Goal: Task Accomplishment & Management: Use online tool/utility

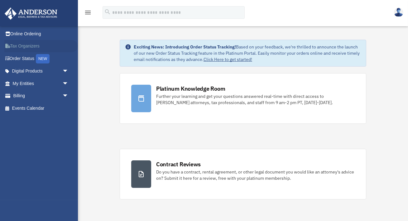
click at [25, 45] on link "Tax Organizers" at bounding box center [41, 46] width 74 height 12
click at [59, 82] on link "My Entities arrow_drop_down" at bounding box center [41, 83] width 74 height 12
click at [66, 73] on span "arrow_drop_down" at bounding box center [68, 71] width 12 height 13
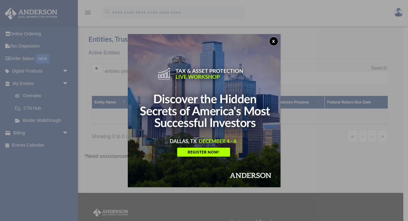
click at [275, 39] on button "x" at bounding box center [273, 41] width 9 height 9
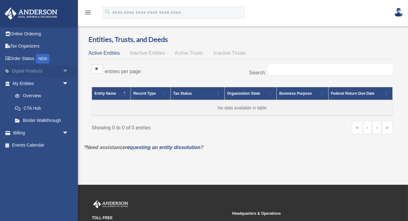
click at [67, 70] on span "arrow_drop_down" at bounding box center [68, 71] width 12 height 13
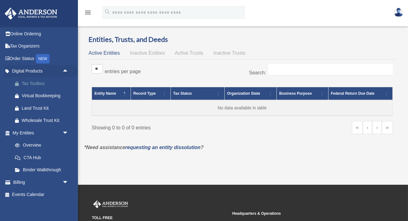
click at [38, 84] on div "Tax Toolbox" at bounding box center [46, 84] width 48 height 8
click at [64, 72] on span "arrow_drop_up" at bounding box center [68, 71] width 12 height 13
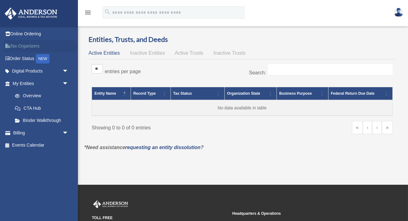
click at [30, 47] on link "Tax Organizers" at bounding box center [41, 46] width 74 height 12
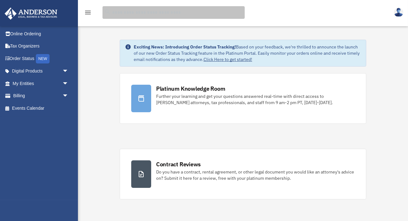
click at [189, 14] on input "search" at bounding box center [174, 12] width 142 height 12
type input "***"
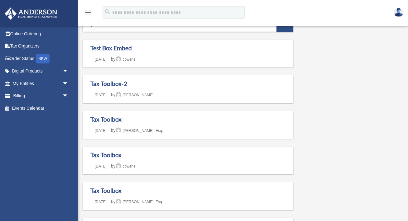
click at [86, 10] on icon "menu" at bounding box center [87, 12] width 7 height 7
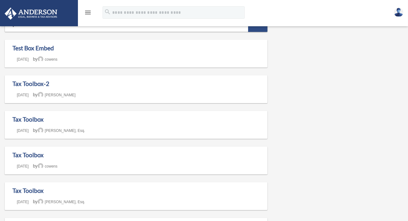
click at [86, 10] on icon "menu" at bounding box center [87, 12] width 7 height 7
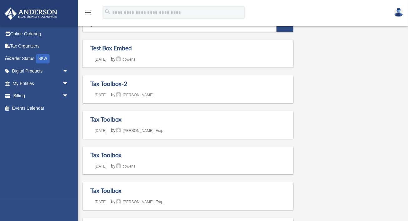
click at [43, 13] on img at bounding box center [31, 13] width 56 height 12
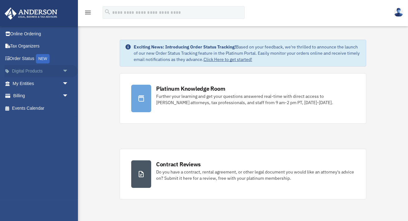
click at [33, 73] on link "Digital Products arrow_drop_down" at bounding box center [41, 71] width 74 height 12
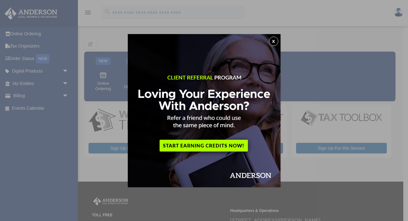
click at [276, 42] on button "x" at bounding box center [273, 41] width 9 height 9
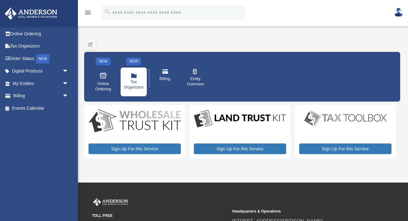
click at [134, 80] on span "Tax Organizers" at bounding box center [134, 84] width 20 height 11
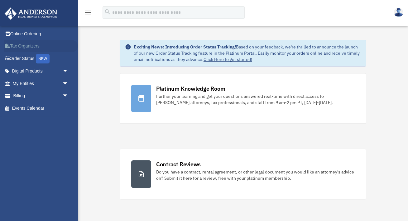
click at [35, 47] on link "Tax Organizers" at bounding box center [41, 46] width 74 height 12
click at [65, 83] on span "arrow_drop_down" at bounding box center [68, 83] width 12 height 13
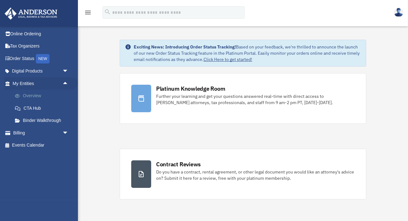
click at [36, 96] on link "Overview" at bounding box center [43, 96] width 69 height 12
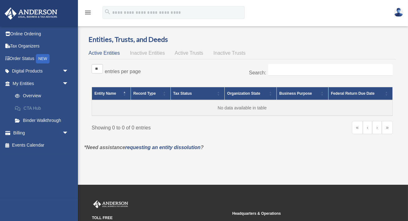
click at [40, 109] on link "CTA Hub" at bounding box center [43, 108] width 69 height 12
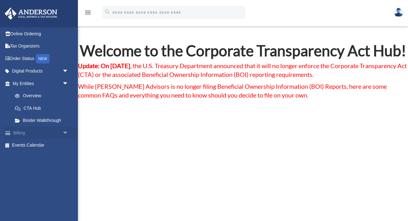
click at [66, 132] on span "arrow_drop_down" at bounding box center [68, 132] width 12 height 13
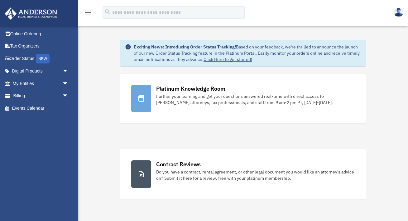
click at [398, 10] on img at bounding box center [398, 12] width 9 height 9
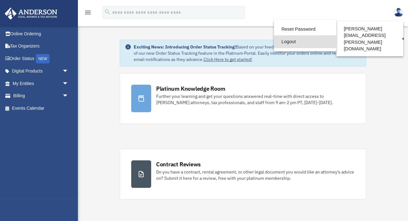
click at [298, 43] on link "Logout" at bounding box center [305, 41] width 62 height 13
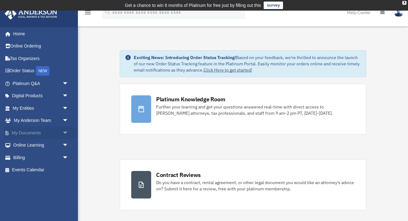
click at [63, 131] on span "arrow_drop_down" at bounding box center [68, 132] width 12 height 13
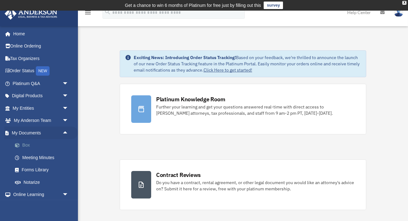
click at [30, 145] on link "Box" at bounding box center [43, 145] width 69 height 12
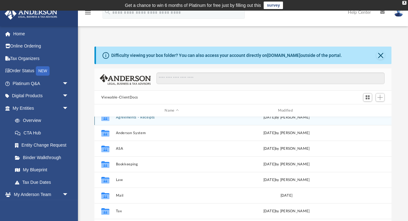
scroll to position [11, 0]
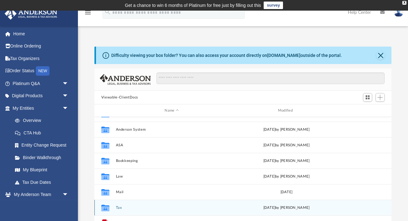
click at [110, 206] on div "Collaborated Folder" at bounding box center [106, 207] width 16 height 10
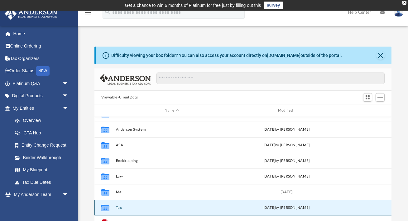
click at [119, 206] on button "Tax" at bounding box center [172, 207] width 112 height 4
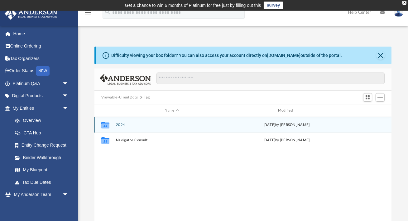
scroll to position [0, 0]
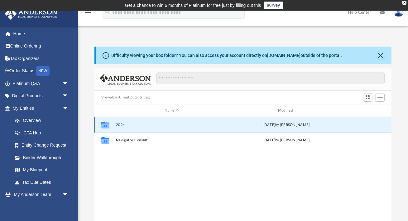
click at [125, 125] on button "2024" at bounding box center [172, 125] width 112 height 4
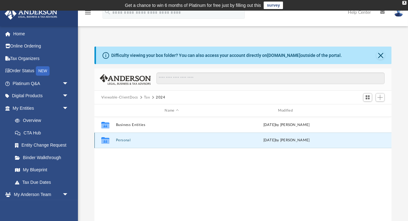
click at [123, 138] on button "Personal" at bounding box center [172, 140] width 112 height 4
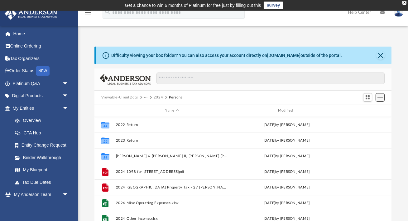
click at [382, 98] on span "Add" at bounding box center [380, 97] width 5 height 5
click at [369, 110] on li "Upload" at bounding box center [372, 109] width 20 height 7
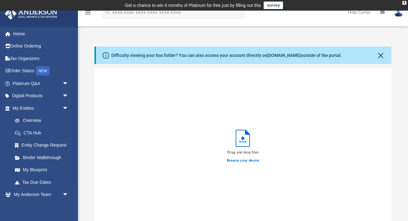
scroll to position [158, 297]
click at [237, 159] on label "Browse your device" at bounding box center [243, 161] width 32 height 6
click at [0, 0] on input "Browse your device" at bounding box center [0, 0] width 0 height 0
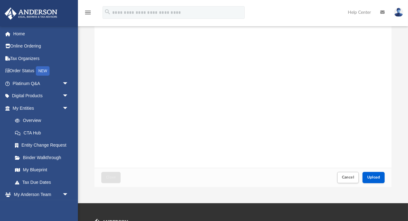
scroll to position [60, 0]
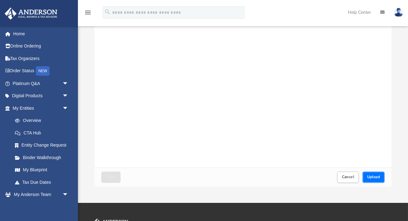
click at [369, 178] on span "Upload" at bounding box center [374, 177] width 13 height 4
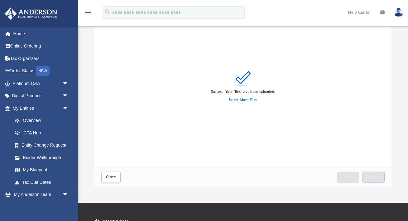
scroll to position [0, 0]
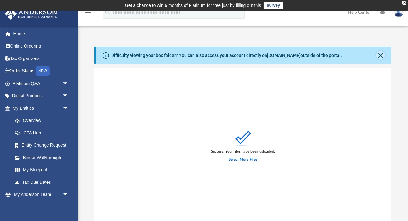
click at [380, 56] on button "Close" at bounding box center [381, 55] width 9 height 9
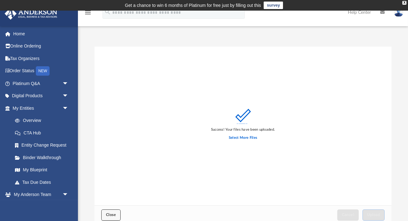
click at [109, 216] on span "Close" at bounding box center [111, 215] width 10 height 4
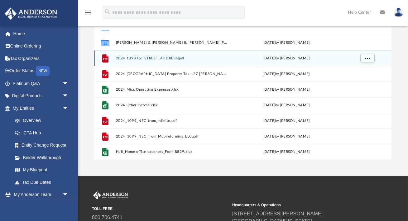
scroll to position [66, 0]
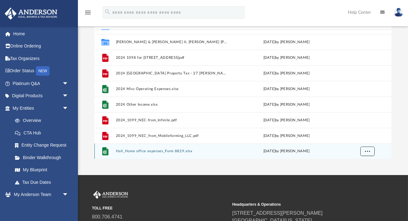
click at [367, 151] on span "More options" at bounding box center [367, 150] width 5 height 3
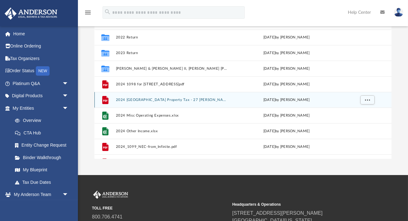
scroll to position [0, 0]
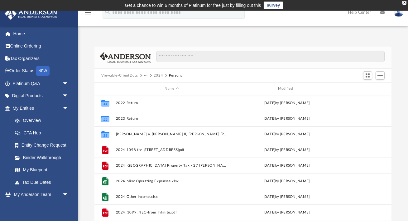
click at [401, 16] on img at bounding box center [398, 12] width 9 height 9
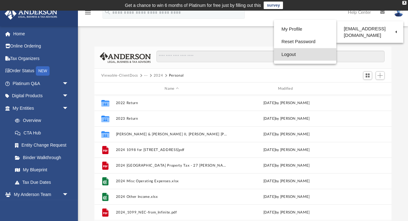
click at [293, 53] on link "Logout" at bounding box center [305, 54] width 62 height 13
